Goal: Check status

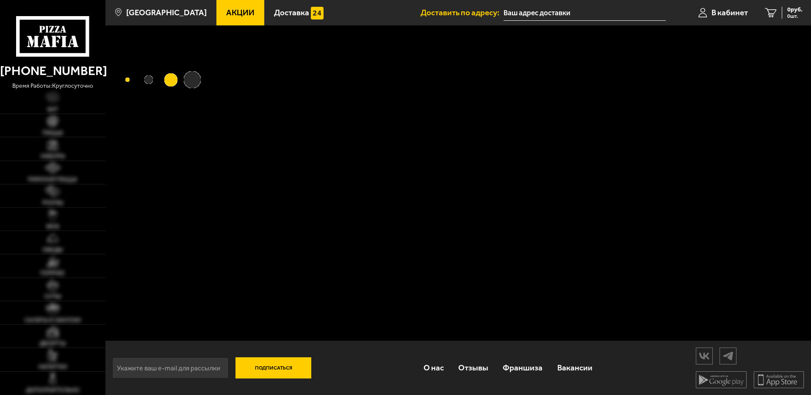
type input "spb [STREET_ADDRESS]"
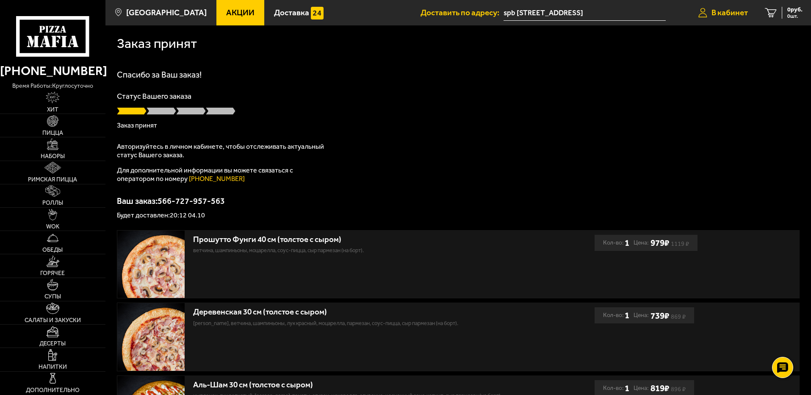
click at [726, 10] on span "В кабинет" at bounding box center [730, 12] width 36 height 8
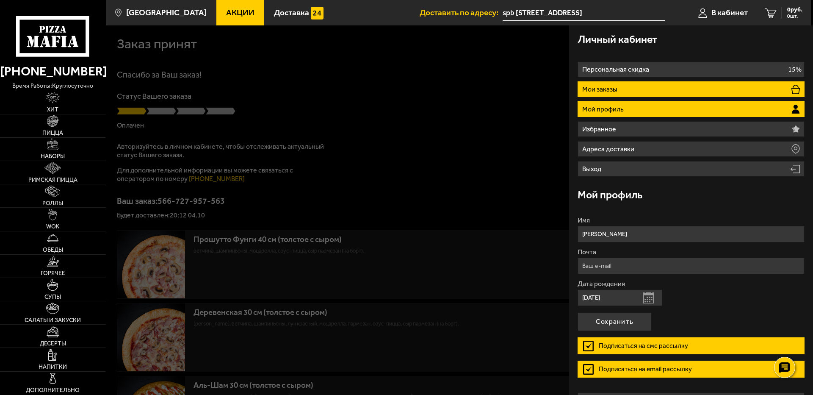
click at [610, 86] on p "Мои заказы" at bounding box center [600, 89] width 37 height 7
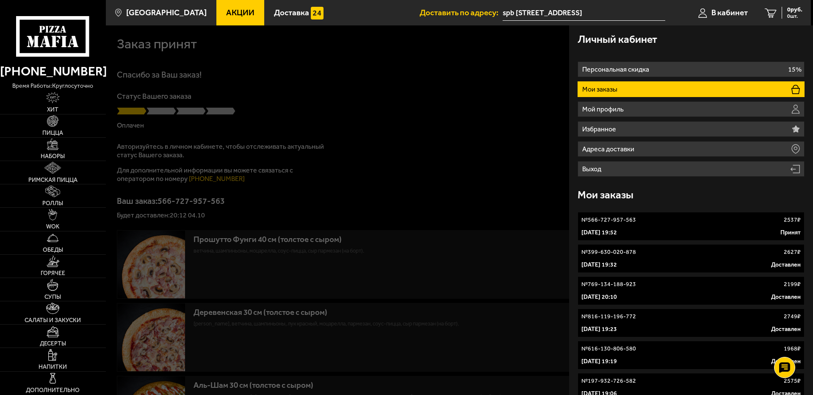
click at [609, 224] on link "№ 566-727-957-563 2537 ₽ 4 октября 2025 г. 19:52 Принят" at bounding box center [691, 226] width 227 height 29
